Goal: Navigation & Orientation: Understand site structure

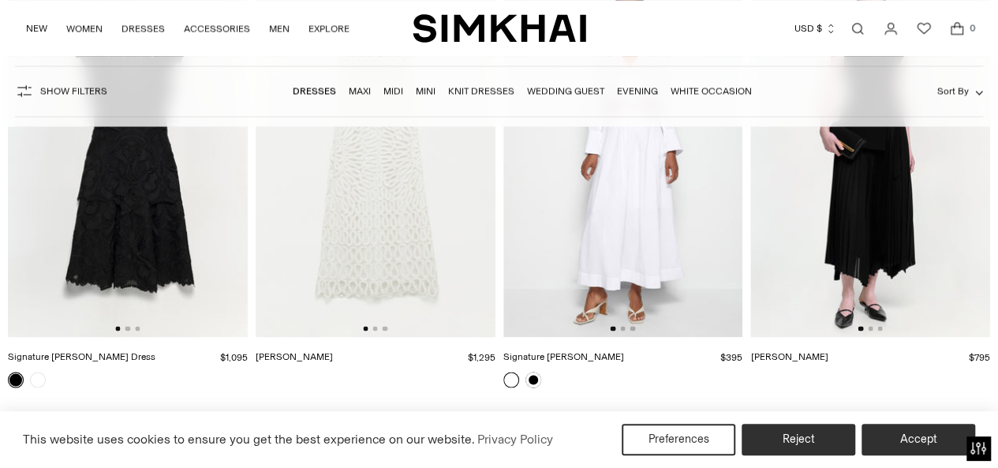
scroll to position [19923, 0]
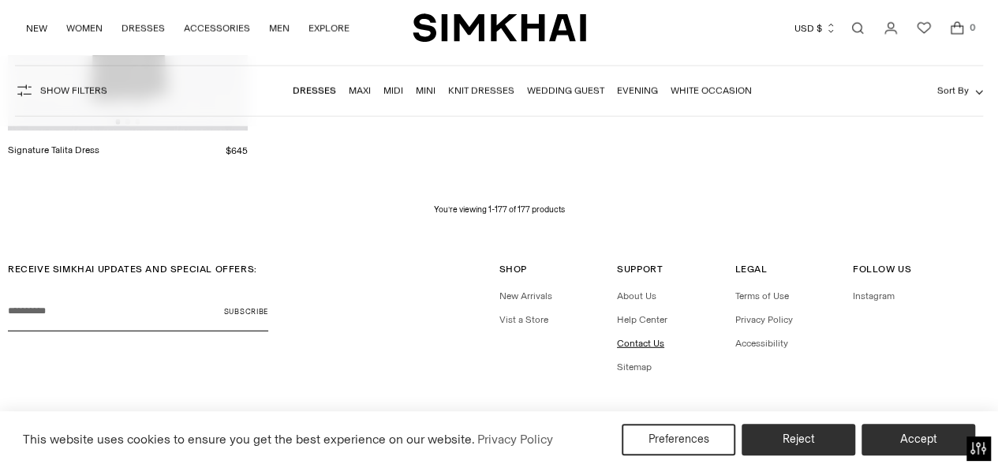
click at [646, 338] on link "Contact Us" at bounding box center [640, 343] width 47 height 11
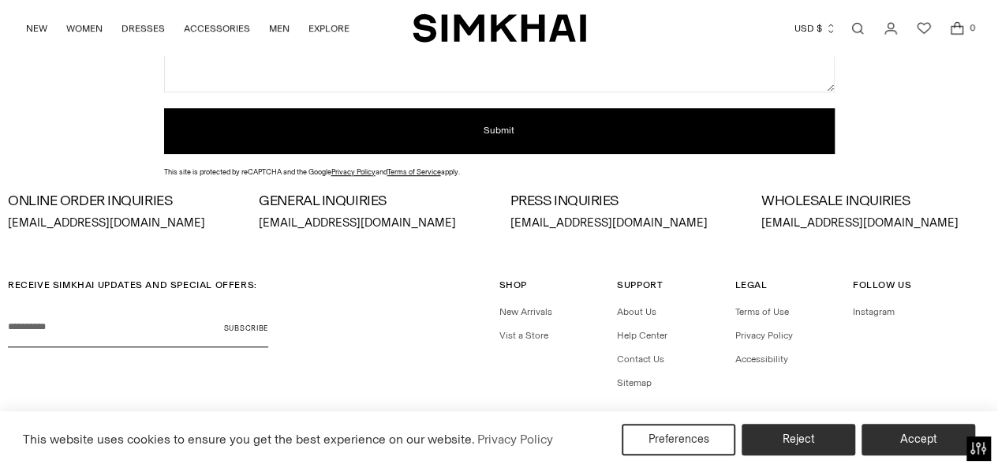
scroll to position [523, 0]
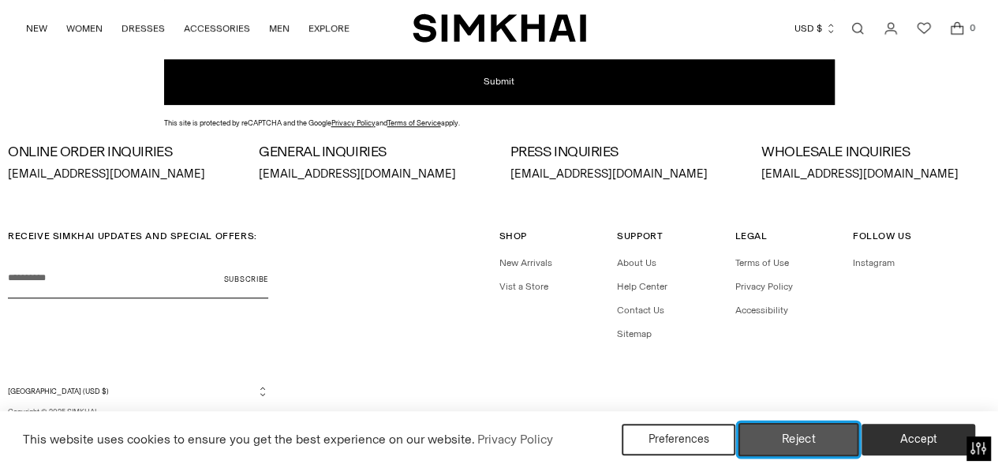
click at [780, 440] on button "Reject" at bounding box center [799, 439] width 121 height 33
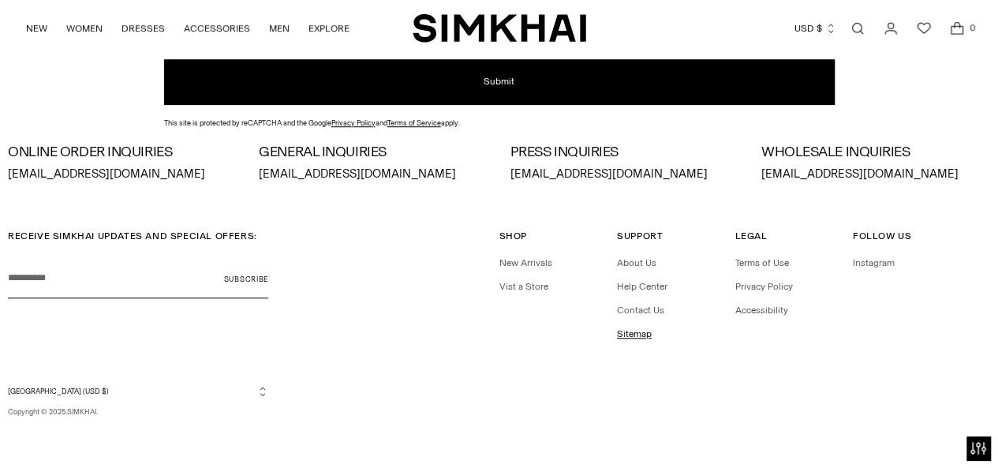
click at [638, 338] on link "Sitemap" at bounding box center [634, 333] width 35 height 11
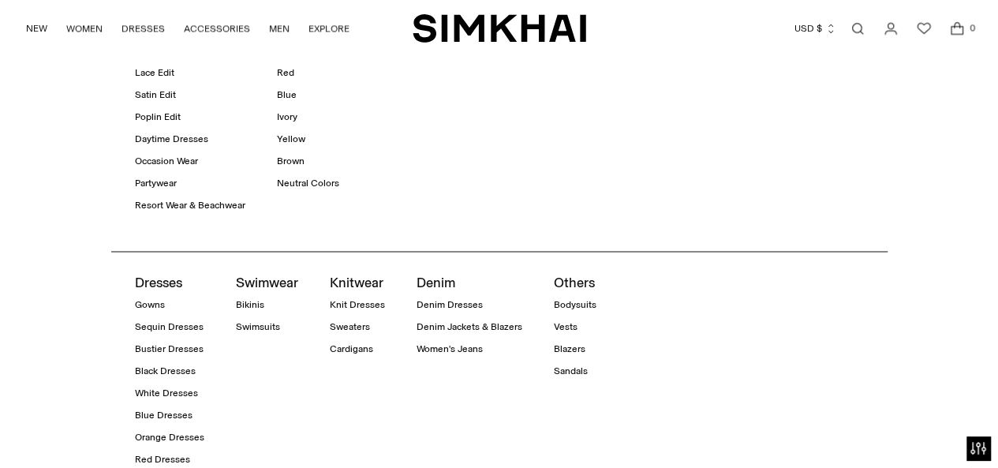
scroll to position [1653, 0]
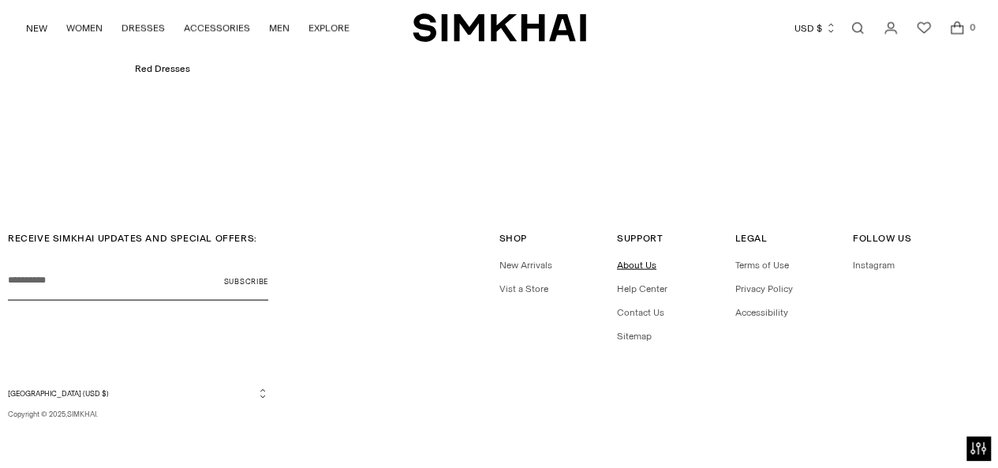
click at [630, 264] on link "About Us" at bounding box center [636, 265] width 39 height 11
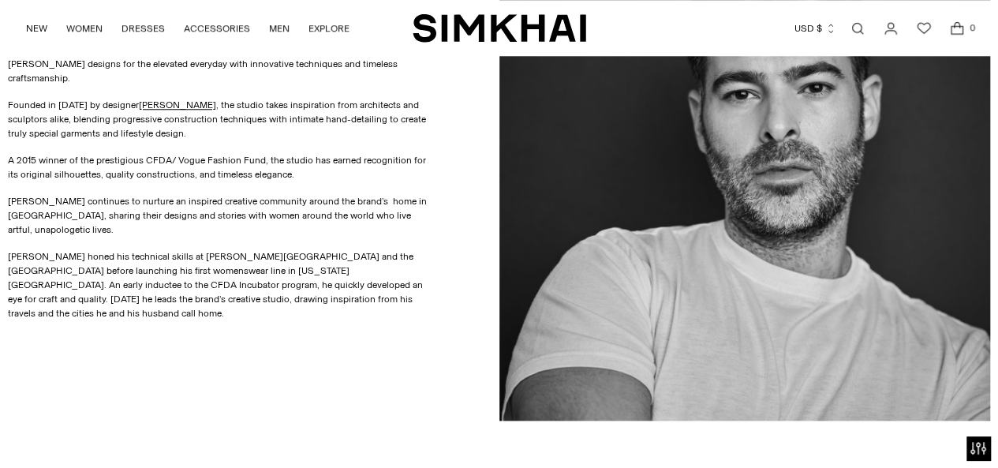
scroll to position [576, 0]
